Goal: Information Seeking & Learning: Learn about a topic

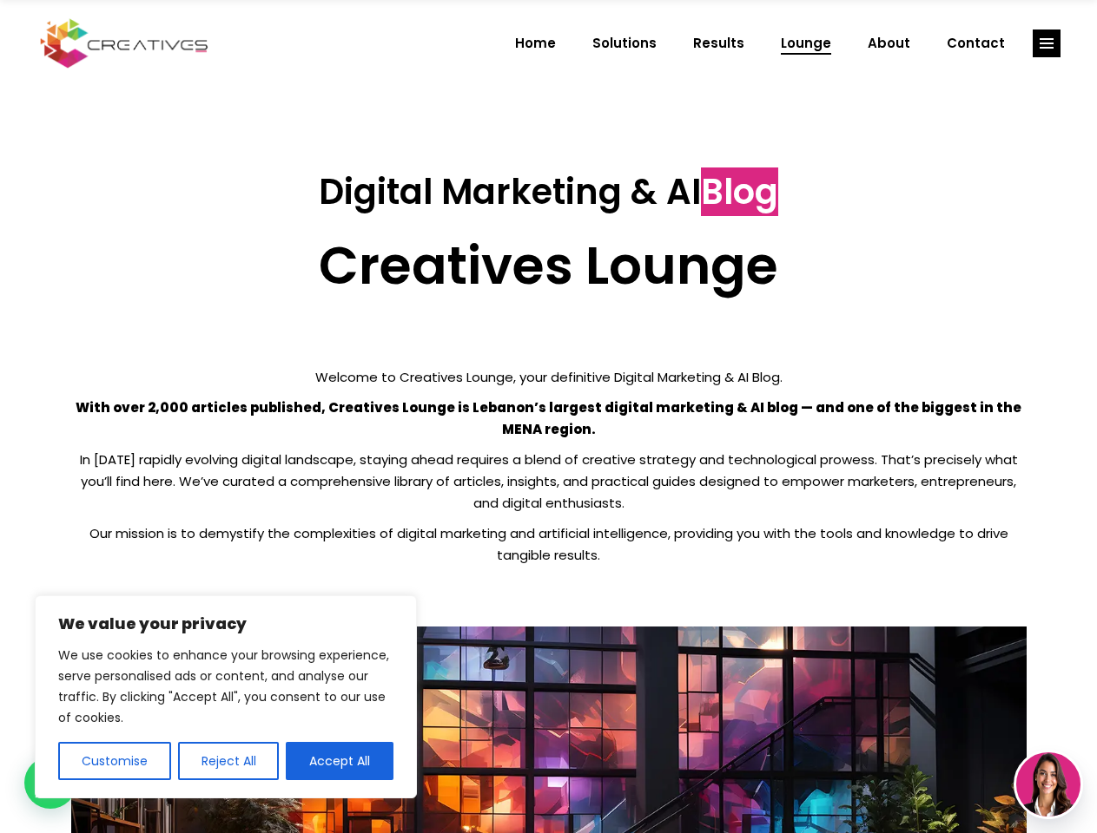
click at [548, 417] on p "With over 2,000 articles published, Creatives Lounge is Lebanon’s largest digit…" at bounding box center [548, 418] width 955 height 43
click at [114, 761] on button "Customise" at bounding box center [114, 761] width 113 height 38
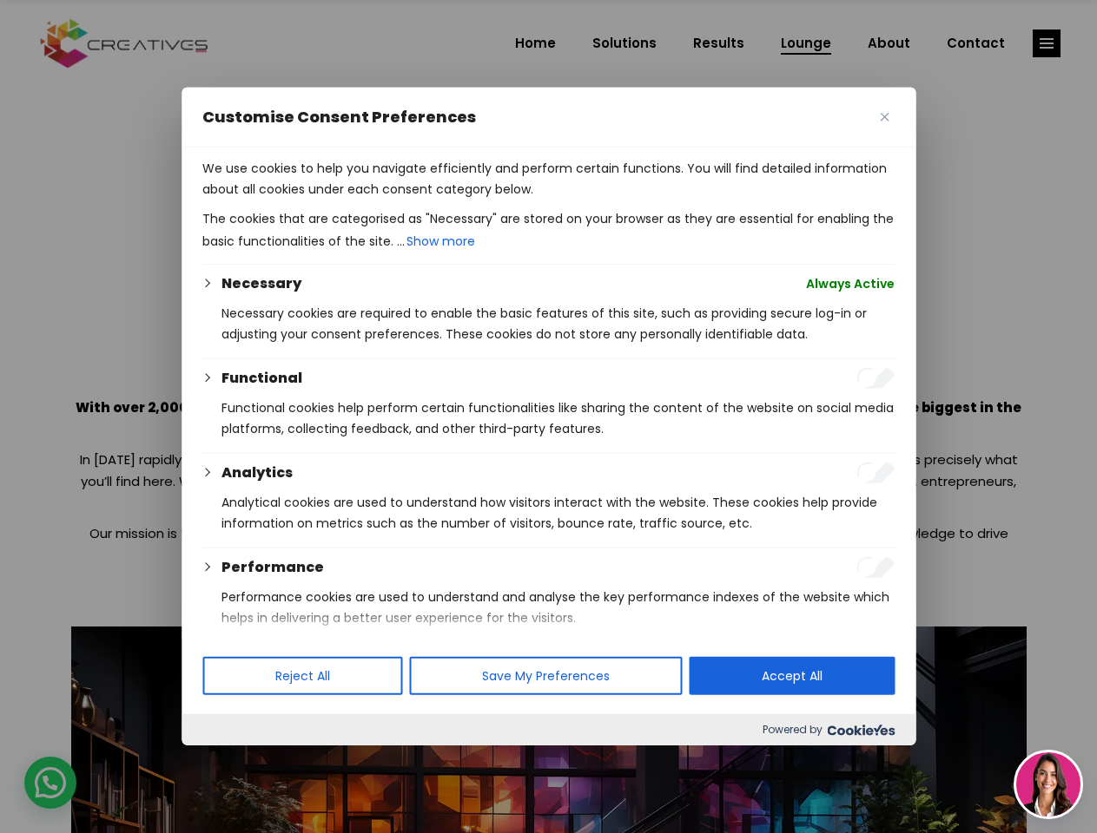
click at [227, 761] on div at bounding box center [548, 416] width 1097 height 833
click at [339, 200] on p "We use cookies to help you navigate efficiently and perform certain functions. …" at bounding box center [548, 179] width 692 height 42
click at [1046, 43] on div at bounding box center [548, 416] width 1097 height 833
click at [1048, 785] on img at bounding box center [1048, 785] width 64 height 64
